Goal: Find specific page/section: Find specific page/section

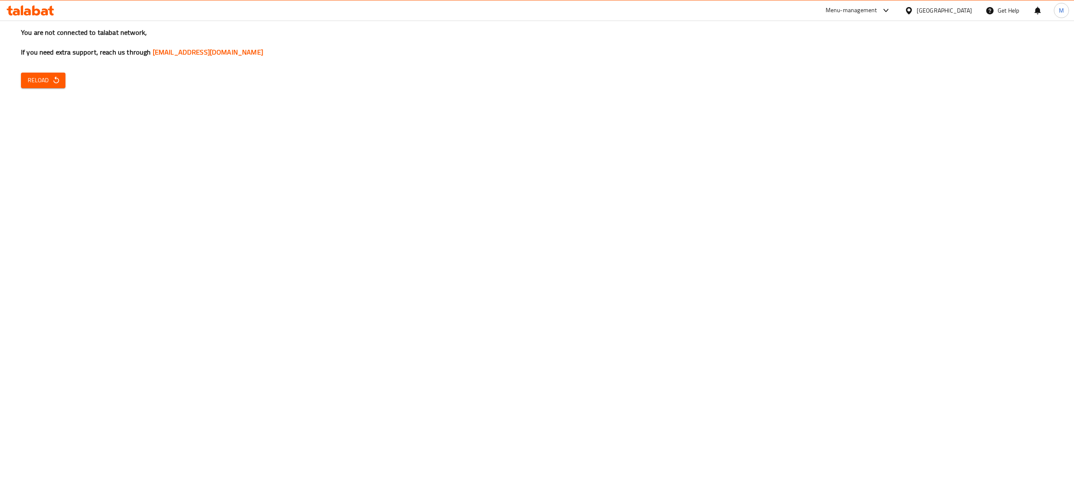
click at [34, 84] on span "Reload" at bounding box center [43, 80] width 31 height 10
click at [200, 451] on div "You are not connected to talabat network, If you need extra support, reach us t…" at bounding box center [537, 245] width 1074 height 491
click at [876, 14] on div "Menu-management" at bounding box center [852, 10] width 52 height 10
click at [848, 62] on div "Agent Campaigns Center" at bounding box center [844, 56] width 77 height 19
